Goal: Transaction & Acquisition: Download file/media

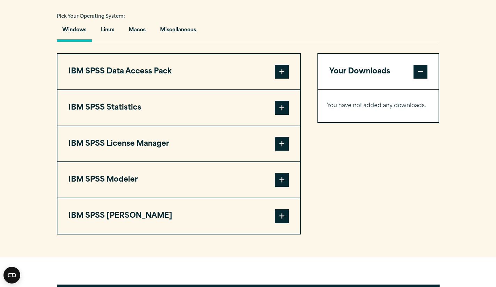
scroll to position [511, 0]
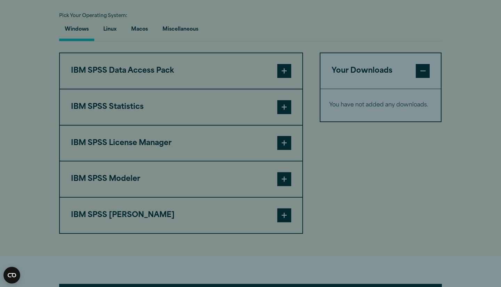
click at [228, 73] on div "Close" at bounding box center [250, 143] width 341 height 229
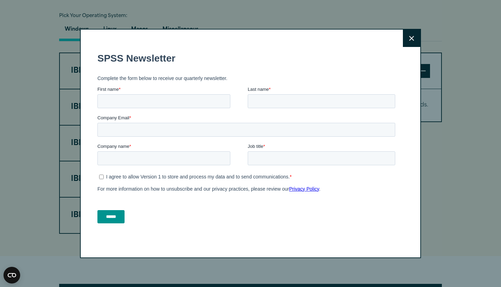
click at [403, 38] on button "Close" at bounding box center [411, 38] width 17 height 17
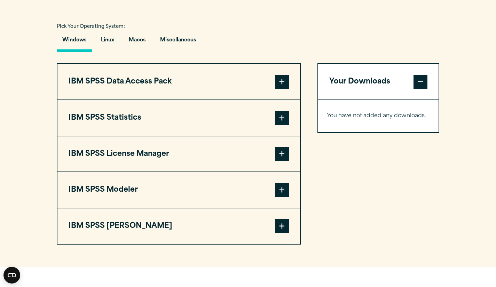
scroll to position [497, 0]
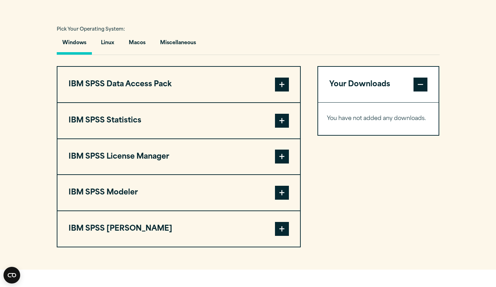
click at [135, 106] on button "IBM SPSS Statistics" at bounding box center [178, 120] width 242 height 35
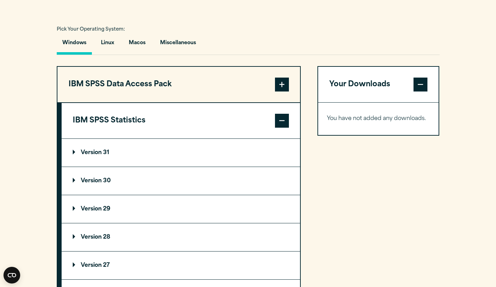
click at [96, 178] on p "Version 30" at bounding box center [92, 181] width 38 height 6
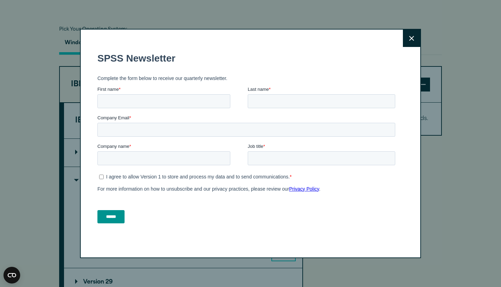
click at [416, 39] on button "Close" at bounding box center [411, 38] width 17 height 17
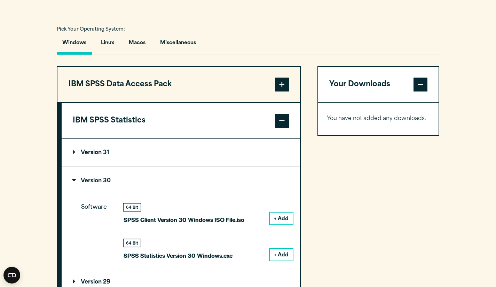
click at [274, 254] on button "+ Add" at bounding box center [281, 255] width 23 height 12
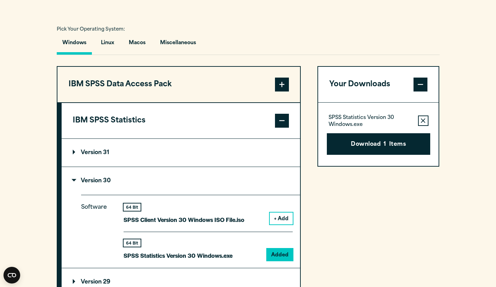
click at [283, 214] on button "+ Add" at bounding box center [281, 218] width 23 height 12
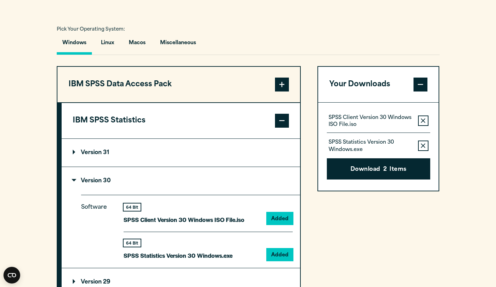
click at [420, 120] on icon "button" at bounding box center [422, 120] width 5 height 5
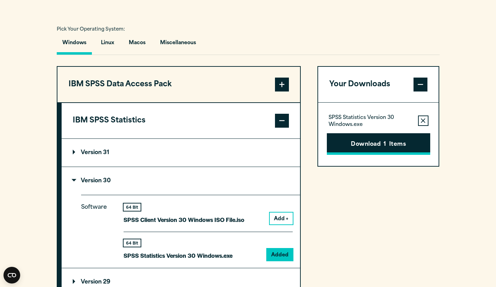
click at [389, 143] on button "Download 1 Items" at bounding box center [378, 144] width 103 height 22
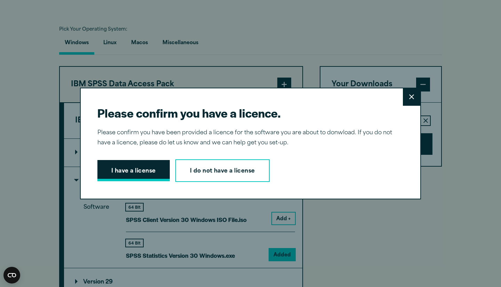
click at [138, 174] on button "I have a license" at bounding box center [133, 171] width 72 height 22
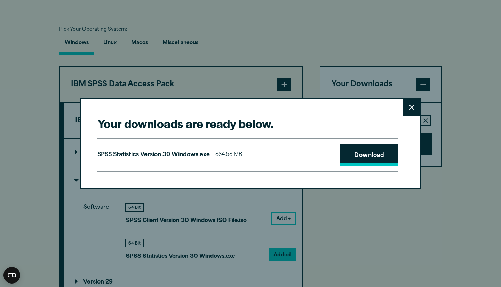
click at [366, 156] on link "Download" at bounding box center [369, 155] width 58 height 22
click at [455, 61] on div "Your downloads are ready below. Close SPSS Statistics Version 30 Windows.exe 88…" at bounding box center [250, 143] width 501 height 287
